Goal: Task Accomplishment & Management: Complete application form

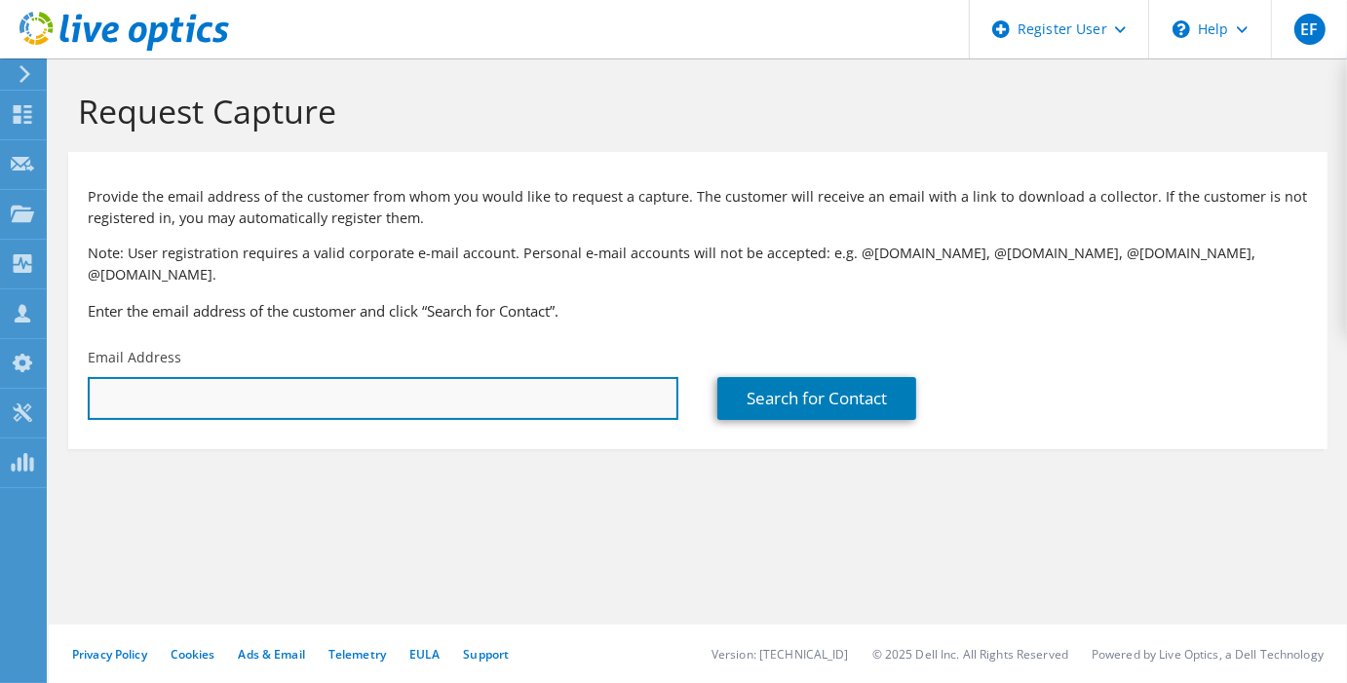
click at [177, 377] on input "text" at bounding box center [383, 398] width 591 height 43
paste input "[EMAIL_ADDRESS][PERSON_NAME][DOMAIN_NAME]"
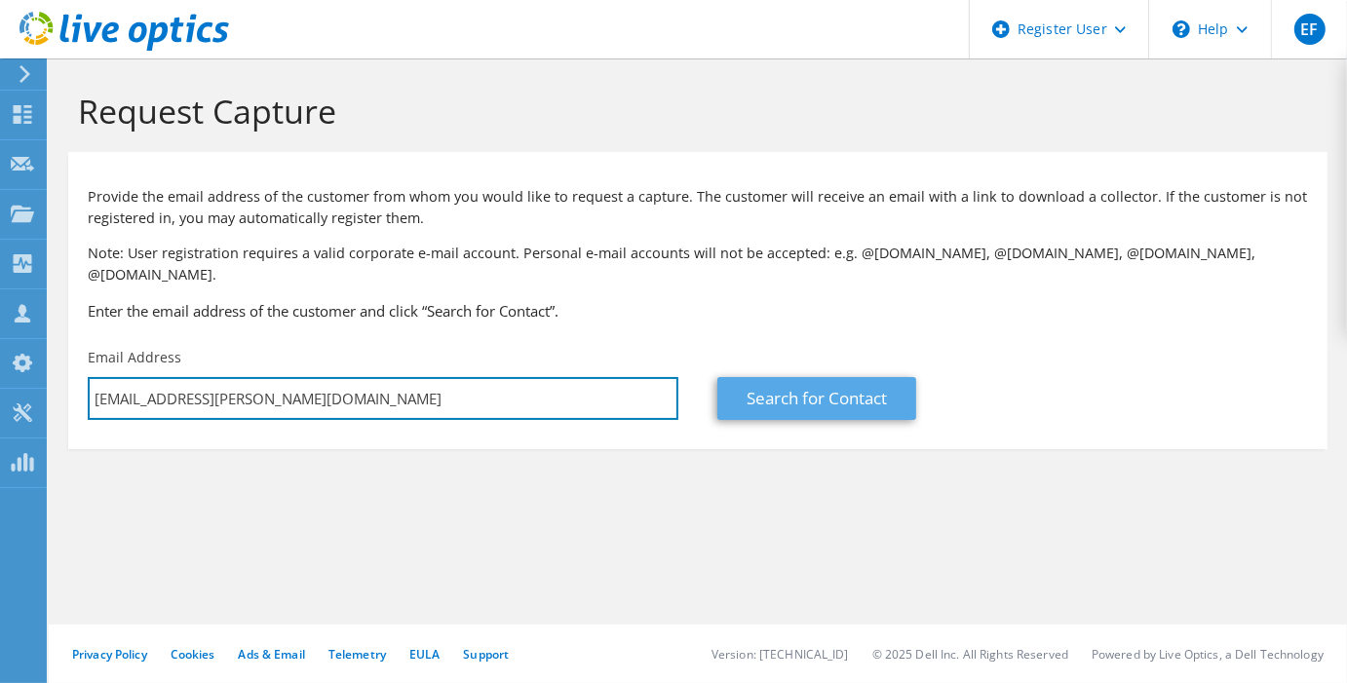
type input "[EMAIL_ADDRESS][PERSON_NAME][DOMAIN_NAME]"
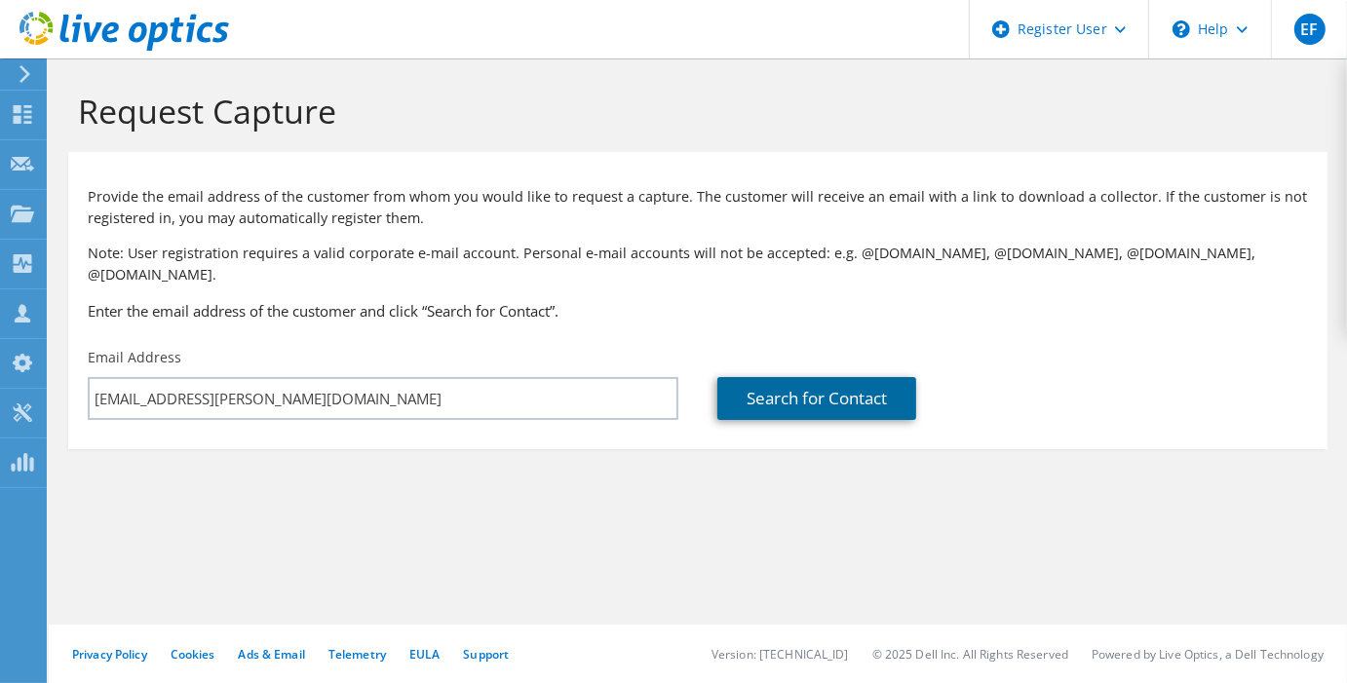
click at [875, 385] on link "Search for Contact" at bounding box center [816, 398] width 199 height 43
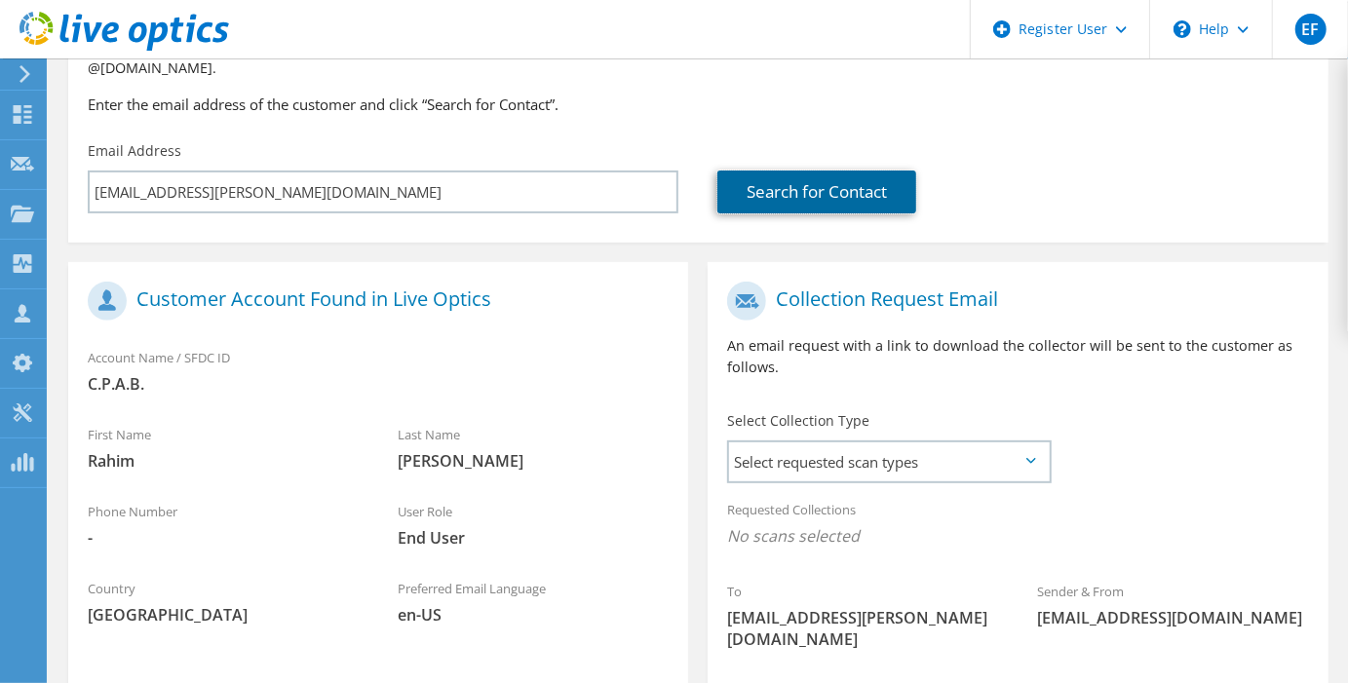
scroll to position [278, 0]
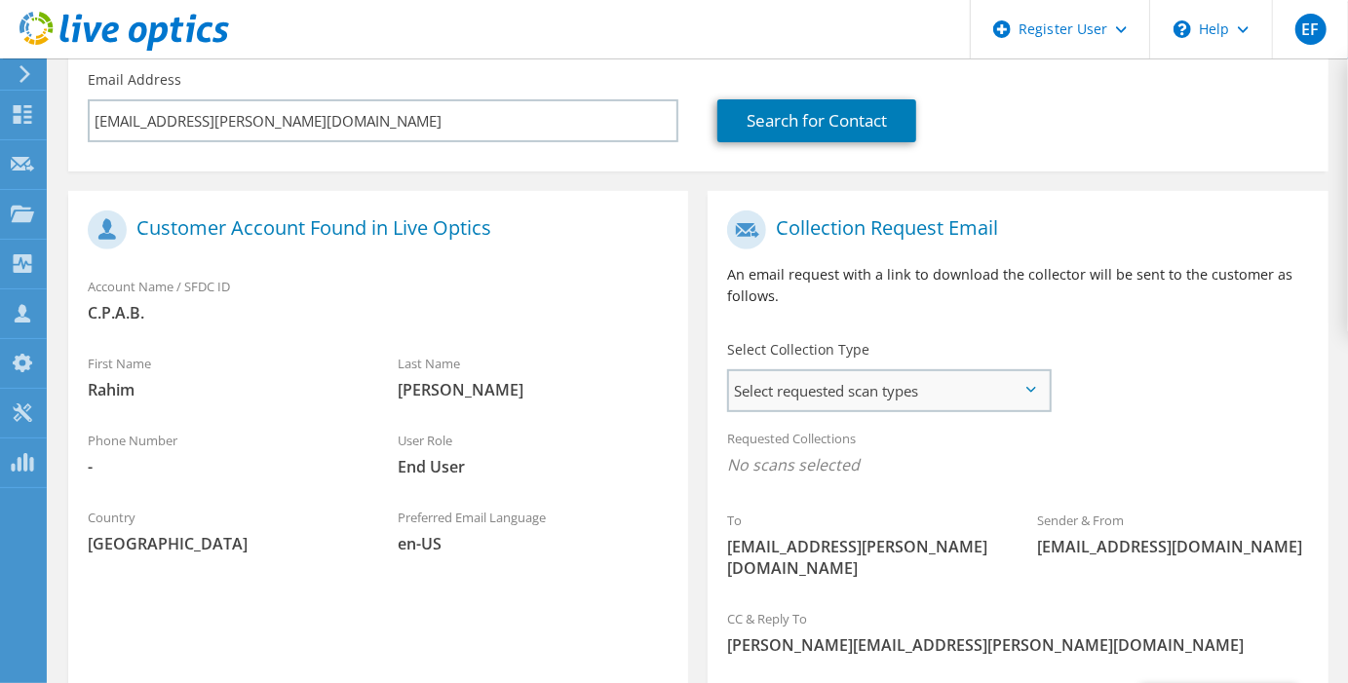
click at [861, 371] on span "Select requested scan types" at bounding box center [889, 390] width 320 height 39
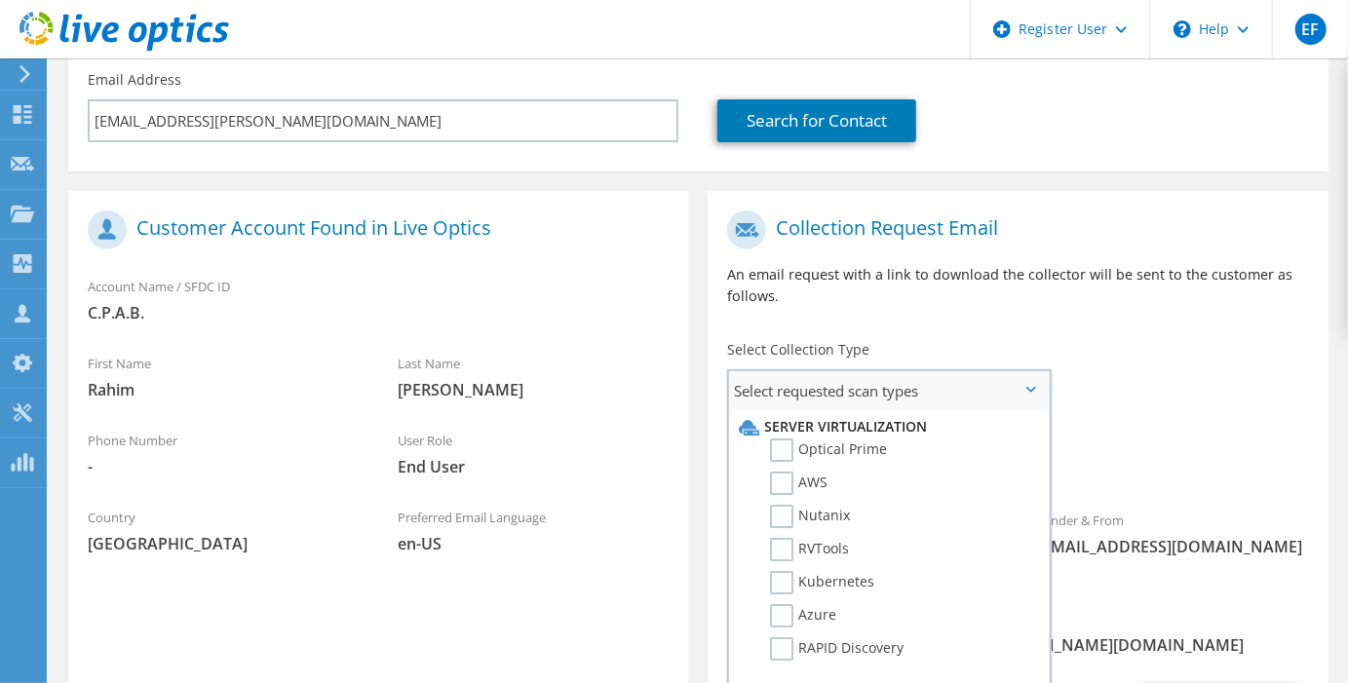
click at [792, 415] on li "Server Virtualization" at bounding box center [886, 426] width 305 height 23
click at [778, 439] on label "Optical Prime" at bounding box center [828, 450] width 117 height 23
click at [0, 0] on input "Optical Prime" at bounding box center [0, 0] width 0 height 0
drag, startPoint x: 1214, startPoint y: 668, endPoint x: 1205, endPoint y: 404, distance: 263.3
click at [1205, 404] on section "Collection Request Email An email request with a link to download the collector…" at bounding box center [1018, 487] width 620 height 592
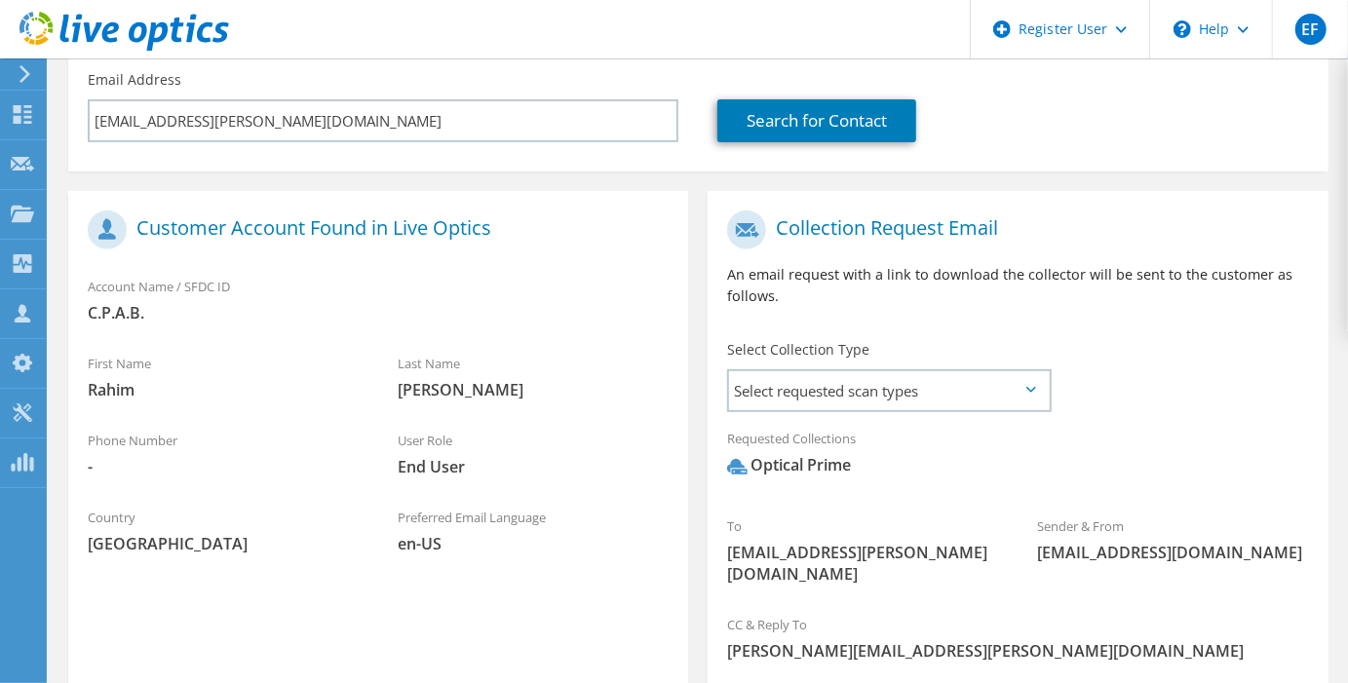
click at [1205, 418] on div "Requested Collections No scans selected Optical Prime" at bounding box center [1018, 457] width 620 height 78
